Goal: Information Seeking & Learning: Learn about a topic

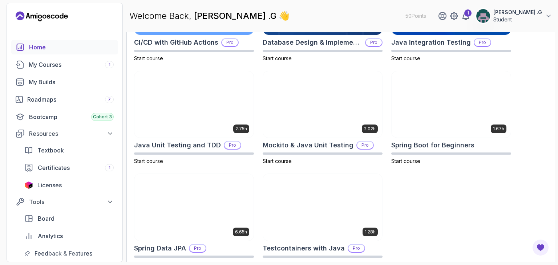
scroll to position [303, 0]
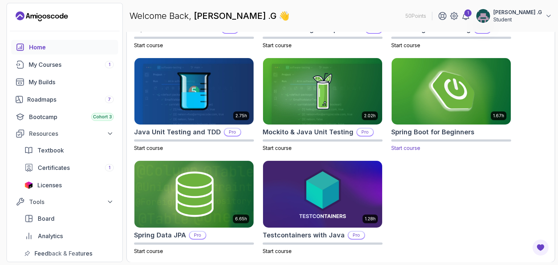
click at [446, 122] on img at bounding box center [451, 91] width 125 height 70
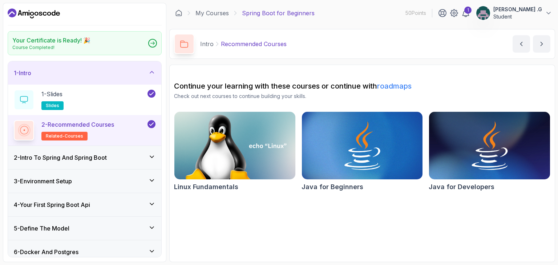
click at [151, 163] on div "2 - Intro To Spring And Spring Boot" at bounding box center [84, 157] width 153 height 23
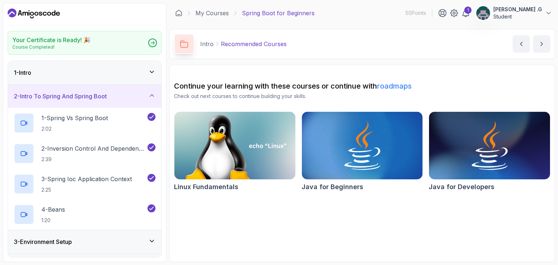
click at [150, 102] on div "2 - Intro To Spring And Spring Boot" at bounding box center [84, 96] width 153 height 23
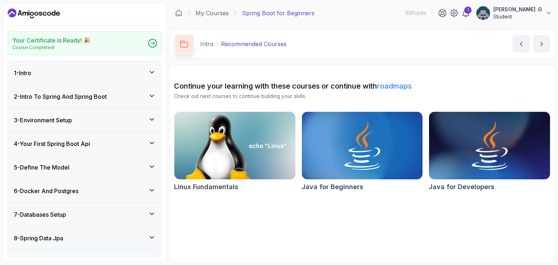
click at [150, 102] on div "2 - Intro To Spring And Spring Boot" at bounding box center [84, 96] width 153 height 23
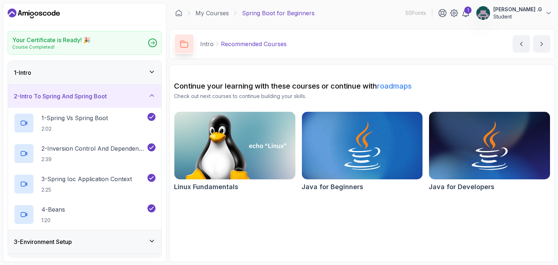
click at [150, 102] on div "2 - Intro To Spring And Spring Boot" at bounding box center [84, 96] width 153 height 23
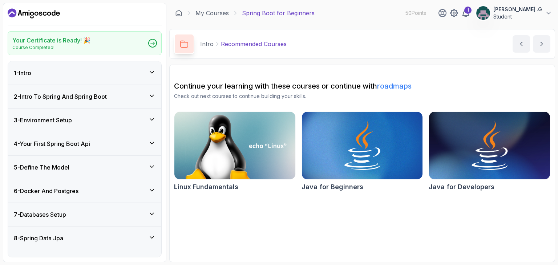
click at [154, 72] on icon at bounding box center [151, 72] width 7 height 7
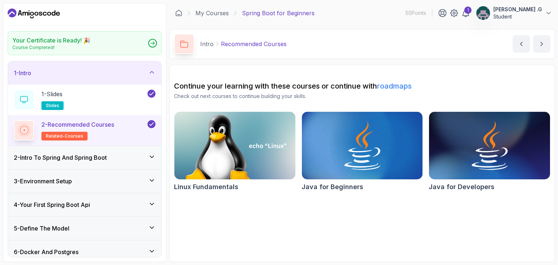
click at [154, 72] on icon at bounding box center [151, 72] width 7 height 7
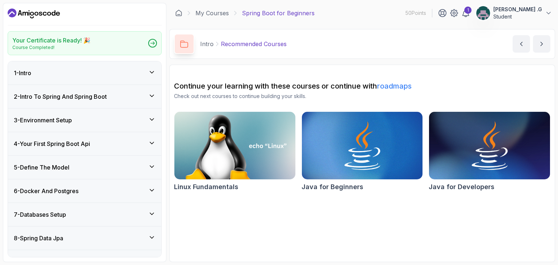
click at [151, 99] on div "2 - Intro To Spring And Spring Boot" at bounding box center [85, 96] width 142 height 9
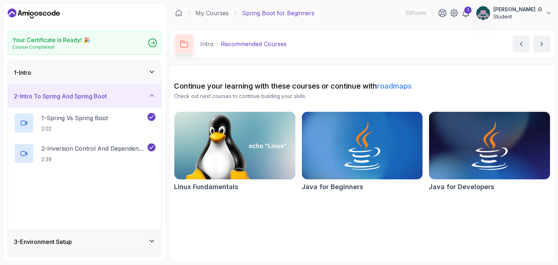
click at [151, 99] on div "2 - Intro To Spring And Spring Boot" at bounding box center [85, 96] width 142 height 9
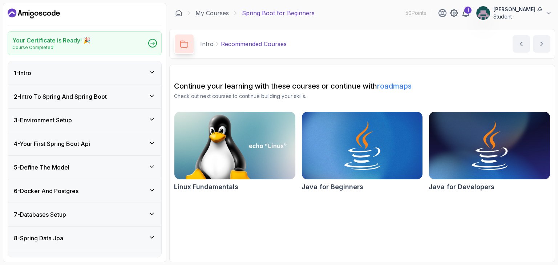
click at [151, 112] on div "3 - Environment Setup" at bounding box center [84, 120] width 153 height 23
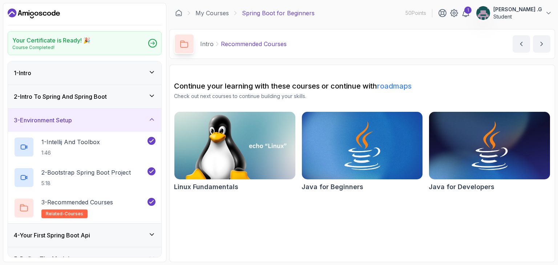
click at [153, 112] on div "3 - Environment Setup" at bounding box center [84, 120] width 153 height 23
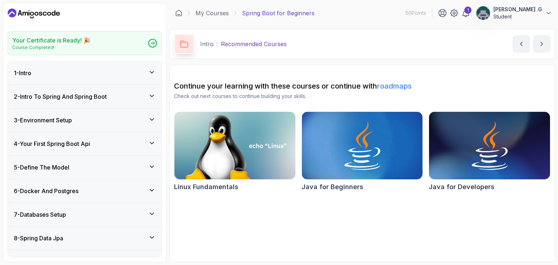
click at [148, 102] on div "2 - Intro To Spring And Spring Boot" at bounding box center [84, 96] width 153 height 23
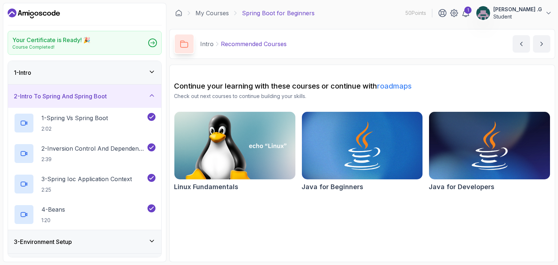
click at [153, 68] on icon at bounding box center [151, 71] width 7 height 7
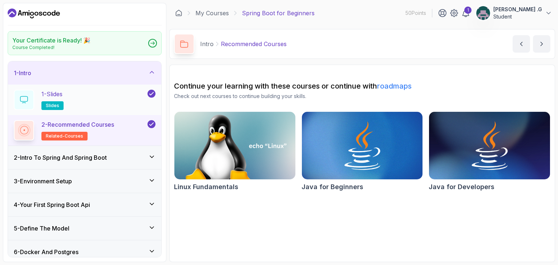
click at [103, 106] on div "1 - Slides slides" at bounding box center [80, 100] width 132 height 20
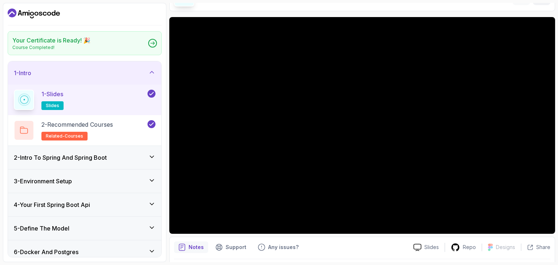
scroll to position [48, 0]
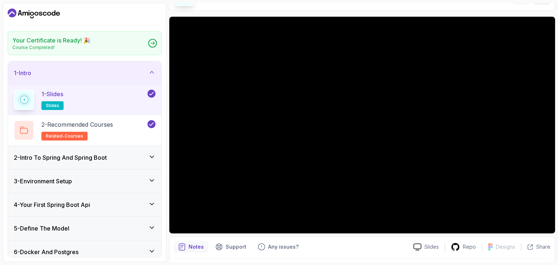
click at [151, 153] on icon at bounding box center [151, 156] width 7 height 7
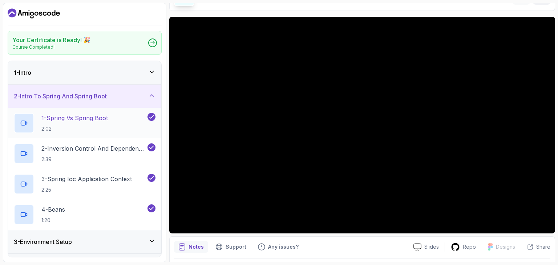
click at [143, 111] on div "1 - Spring Vs Spring Boot 2:02" at bounding box center [84, 123] width 153 height 31
click at [152, 101] on div "2 - Intro To Spring And Spring Boot" at bounding box center [84, 96] width 153 height 23
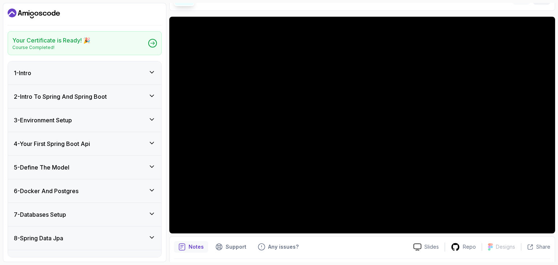
click at [144, 66] on div "1 - Intro" at bounding box center [84, 72] width 153 height 23
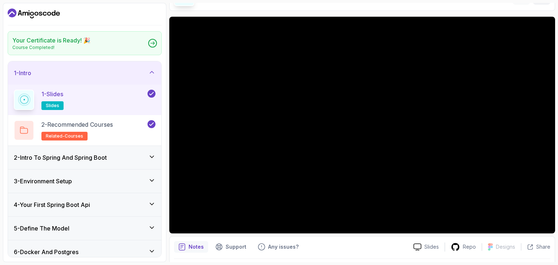
click at [146, 95] on div at bounding box center [150, 94] width 9 height 8
click at [81, 97] on div "1 - Slides slides" at bounding box center [80, 100] width 132 height 20
click at [49, 108] on p "slides" at bounding box center [52, 105] width 22 height 9
click at [60, 105] on p "slides" at bounding box center [52, 105] width 22 height 9
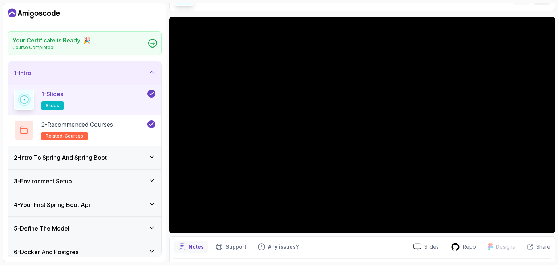
click at [60, 105] on p "slides" at bounding box center [52, 105] width 22 height 9
click at [108, 150] on div "2 - Intro To Spring And Spring Boot" at bounding box center [84, 157] width 153 height 23
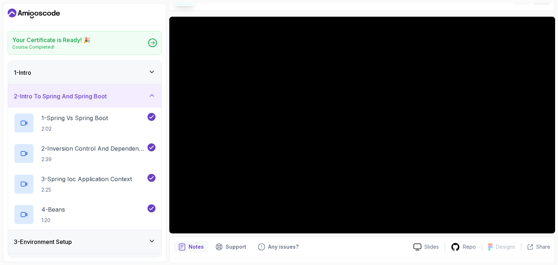
click at [145, 70] on div "1 - Intro" at bounding box center [85, 72] width 142 height 9
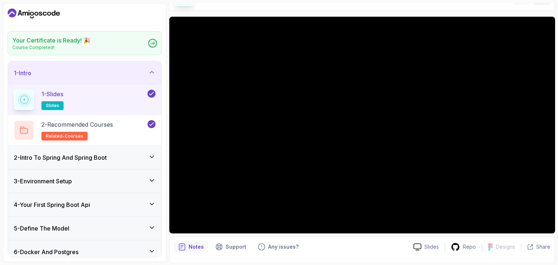
click at [135, 99] on div "1 - Slides slides" at bounding box center [80, 100] width 132 height 20
click at [56, 106] on span "slides" at bounding box center [52, 106] width 13 height 6
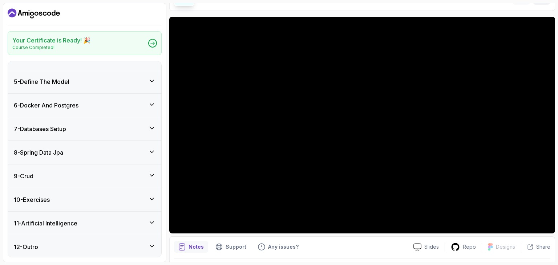
click at [74, 193] on div "10 - Exercises" at bounding box center [84, 199] width 153 height 23
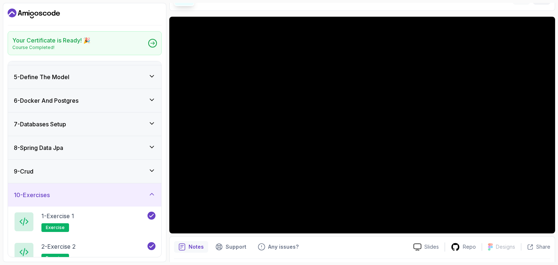
scroll to position [90, 0]
click at [131, 181] on div "9 - Crud" at bounding box center [84, 171] width 153 height 23
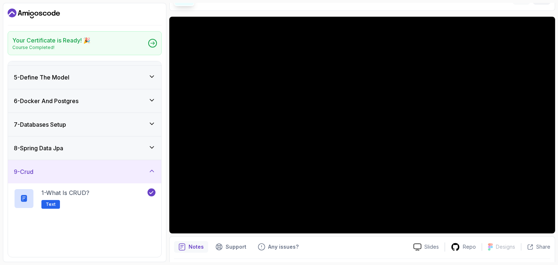
click at [144, 174] on div "9 - Crud" at bounding box center [85, 171] width 142 height 9
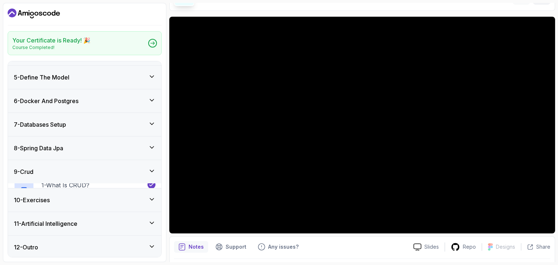
scroll to position [86, 0]
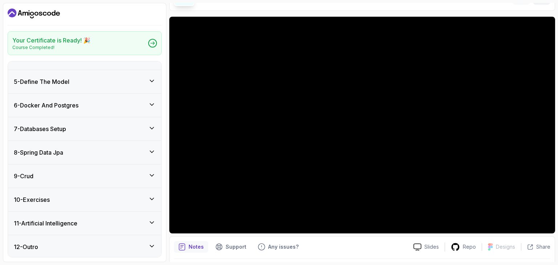
click at [150, 148] on icon at bounding box center [151, 151] width 7 height 7
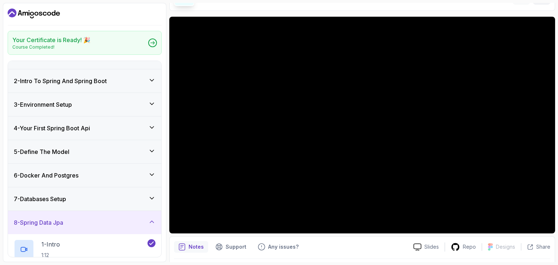
scroll to position [0, 0]
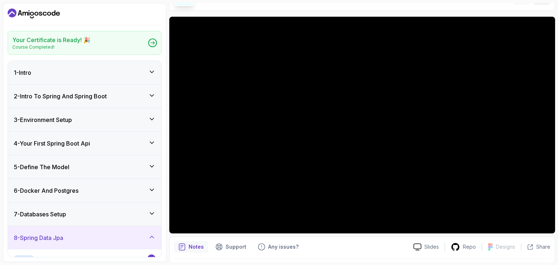
click at [150, 147] on div "4 - Your First Spring Boot Api" at bounding box center [85, 143] width 142 height 9
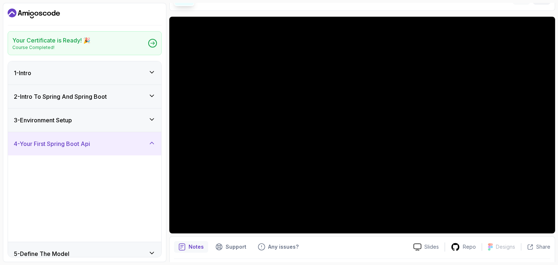
click at [150, 147] on div "4 - Your First Spring Boot Api" at bounding box center [85, 143] width 142 height 9
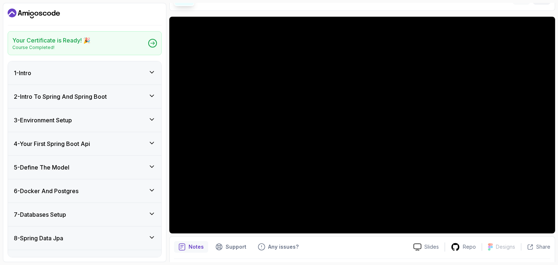
click at [150, 147] on div "4 - Your First Spring Boot Api" at bounding box center [85, 143] width 142 height 9
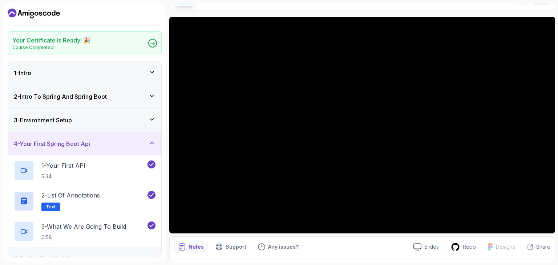
click at [150, 147] on div "4 - Your First Spring Boot Api" at bounding box center [85, 143] width 142 height 9
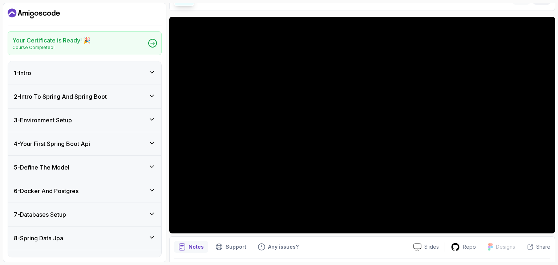
click at [146, 70] on div "1 - Intro" at bounding box center [85, 73] width 142 height 9
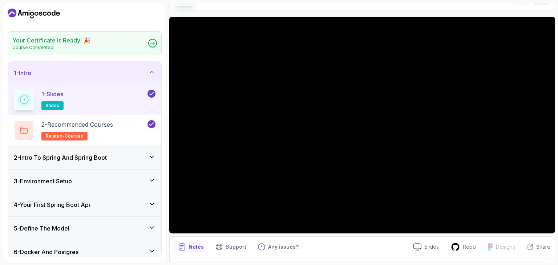
click at [53, 114] on div "1 - Slides slides" at bounding box center [84, 100] width 153 height 31
click at [56, 108] on span "slides" at bounding box center [52, 106] width 13 height 6
click at [115, 160] on div "2 - Intro To Spring And Spring Boot" at bounding box center [85, 157] width 142 height 9
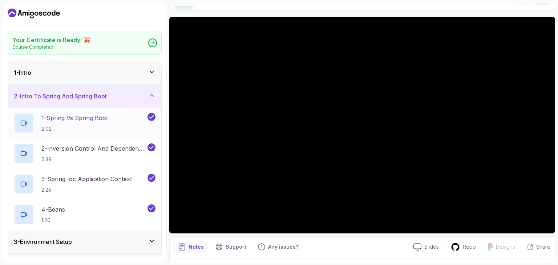
click at [111, 136] on div "1 - Spring Vs Spring Boot 2:02" at bounding box center [84, 123] width 153 height 31
click at [85, 124] on h2 "1 - Spring Vs Spring Boot 2:02" at bounding box center [74, 123] width 66 height 19
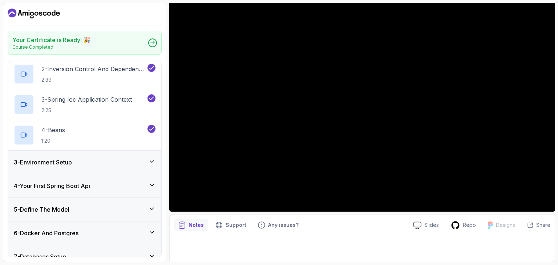
scroll to position [80, 0]
click at [136, 168] on div "3 - Environment Setup" at bounding box center [84, 161] width 153 height 23
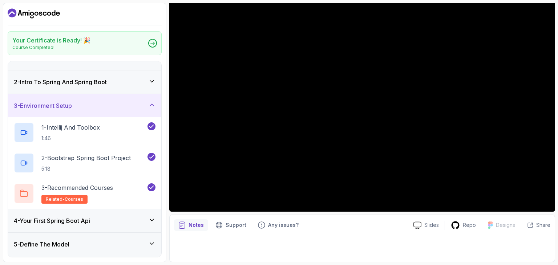
scroll to position [0, 0]
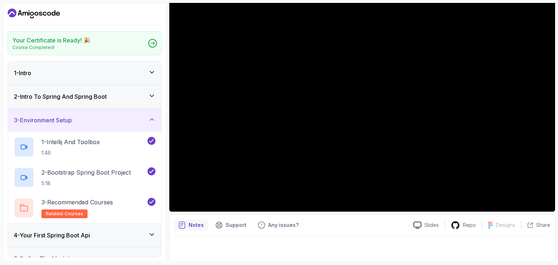
click at [143, 90] on div "2 - Intro To Spring And Spring Boot" at bounding box center [84, 96] width 153 height 23
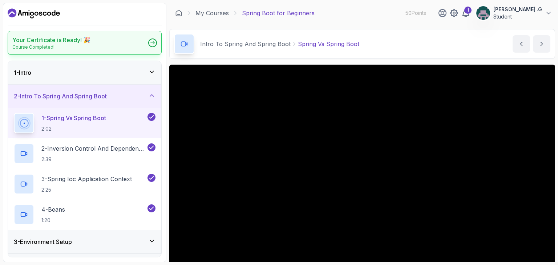
click at [151, 54] on div "Your Certificate is Ready! 🎉 Course Completed!" at bounding box center [85, 43] width 154 height 24
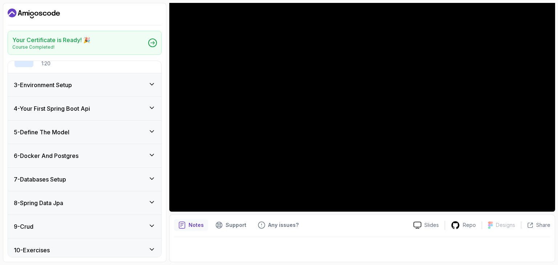
scroll to position [185, 0]
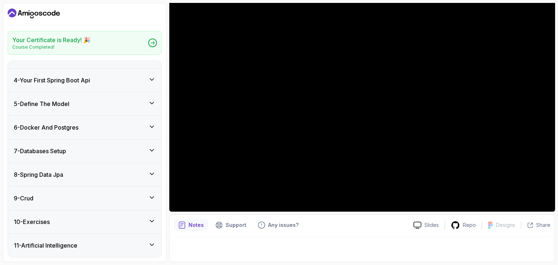
click at [58, 114] on div "5 - Define The Model" at bounding box center [84, 103] width 153 height 23
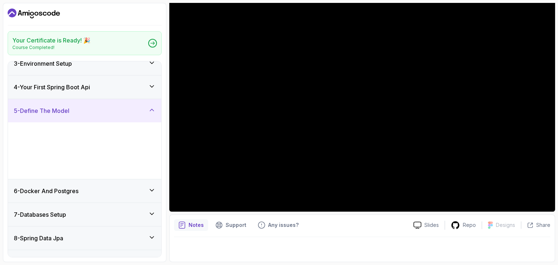
scroll to position [63, 0]
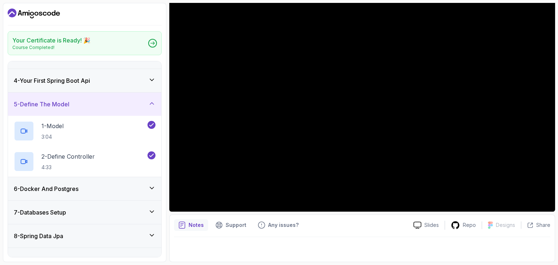
click at [119, 189] on div "6 - Docker And Postgres" at bounding box center [85, 188] width 142 height 9
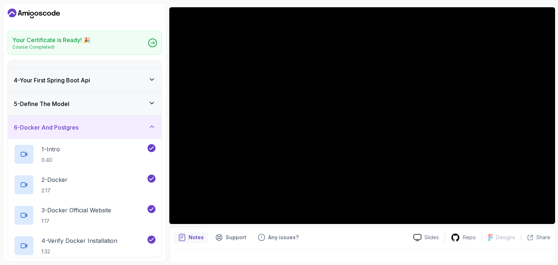
scroll to position [70, 0]
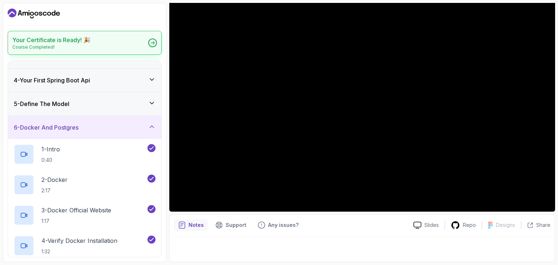
click at [69, 44] on h2 "Your Certificate is Ready! 🎉" at bounding box center [51, 40] width 78 height 9
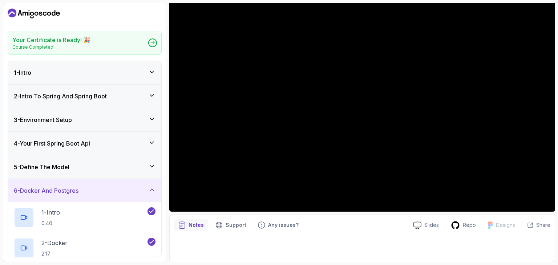
click at [155, 74] on icon at bounding box center [151, 71] width 7 height 7
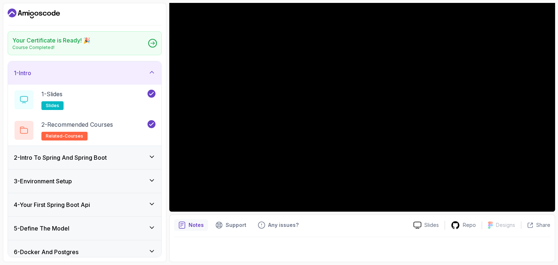
click at [118, 162] on div "2 - Intro To Spring And Spring Boot" at bounding box center [84, 157] width 153 height 23
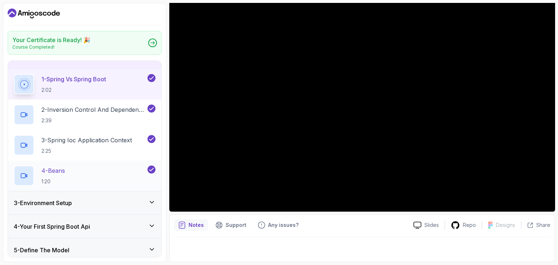
scroll to position [40, 0]
click at [109, 204] on div "3 - Environment Setup" at bounding box center [85, 202] width 142 height 9
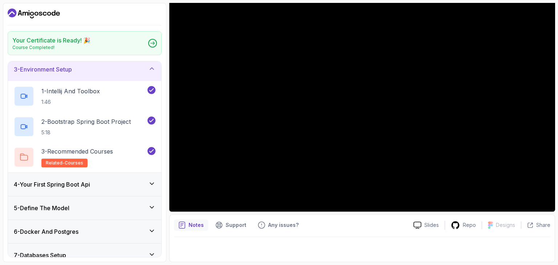
scroll to position [52, 0]
click at [125, 188] on div "4 - Your First Spring Boot Api" at bounding box center [84, 183] width 153 height 23
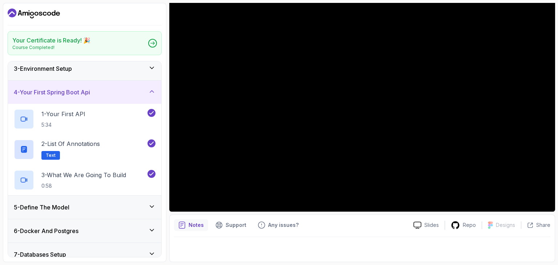
scroll to position [73, 0]
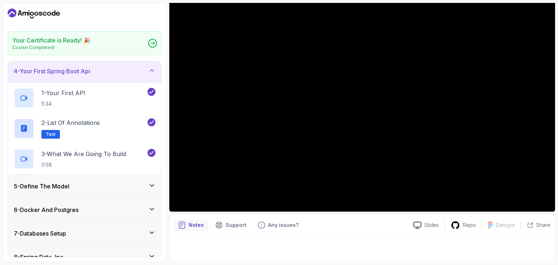
click at [125, 188] on div "5 - Define The Model" at bounding box center [85, 186] width 142 height 9
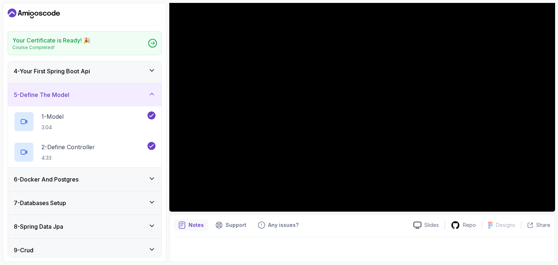
scroll to position [97, 0]
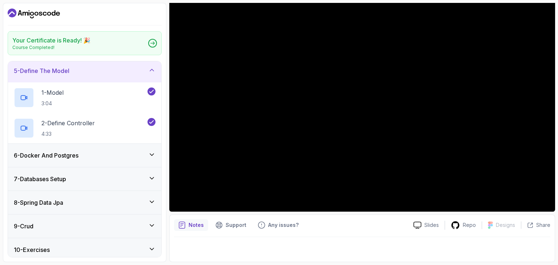
click at [133, 164] on div "6 - Docker And Postgres" at bounding box center [84, 155] width 153 height 23
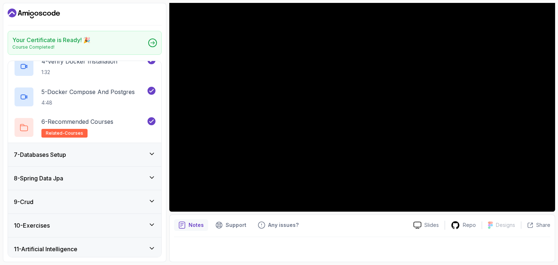
scroll to position [247, 0]
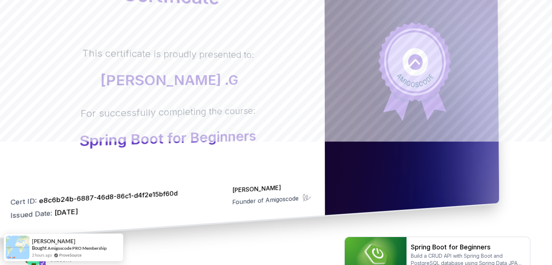
scroll to position [195, 0]
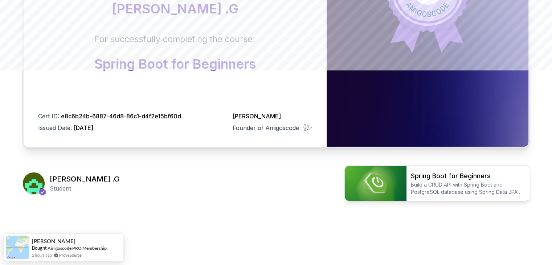
click at [486, 193] on p "Build a CRUD API with Spring Boot and PostgreSQL database using Spring Data JPA…" at bounding box center [468, 188] width 115 height 15
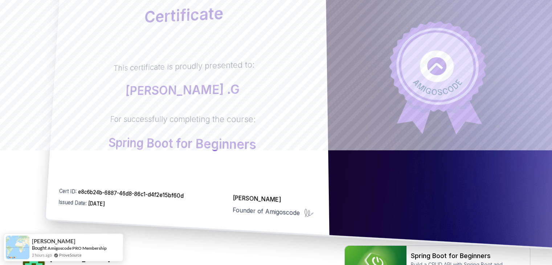
scroll to position [0, 0]
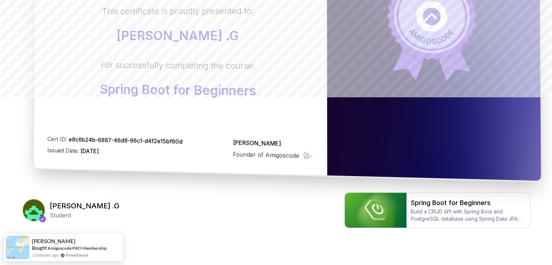
scroll to position [195, 0]
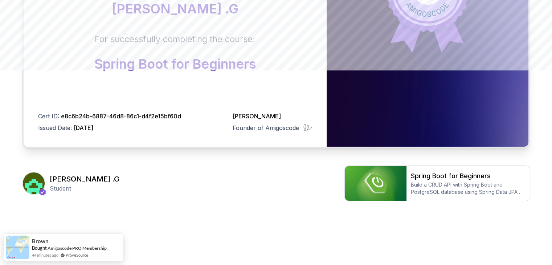
scroll to position [195, 0]
